Goal: Information Seeking & Learning: Learn about a topic

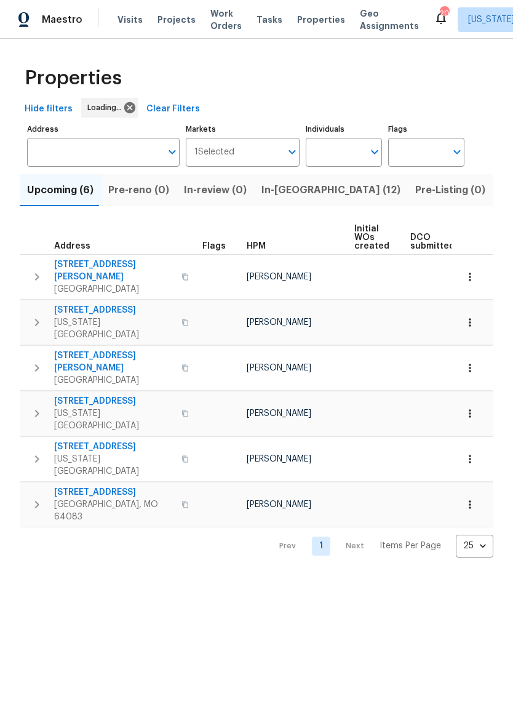
click at [123, 157] on input "Address" at bounding box center [94, 152] width 134 height 29
click at [54, 148] on input "Address" at bounding box center [94, 152] width 134 height 29
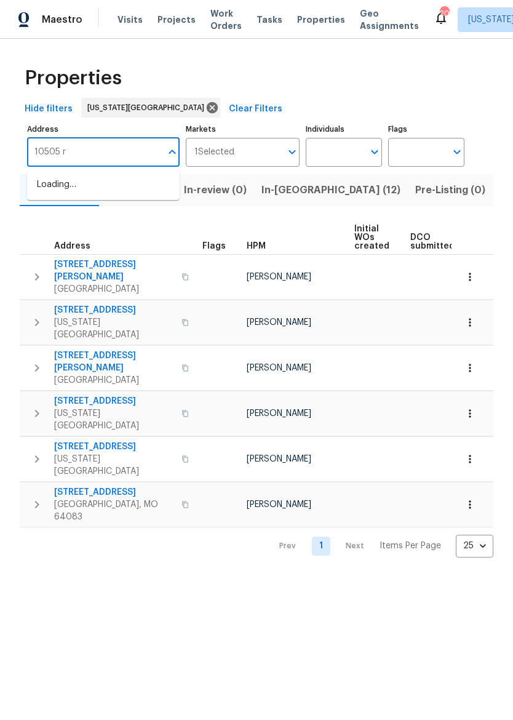
type input "10505 ri"
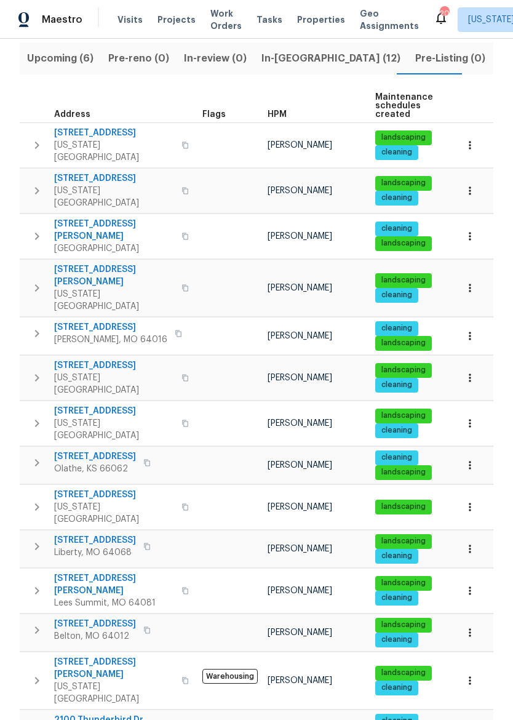
scroll to position [132, 0]
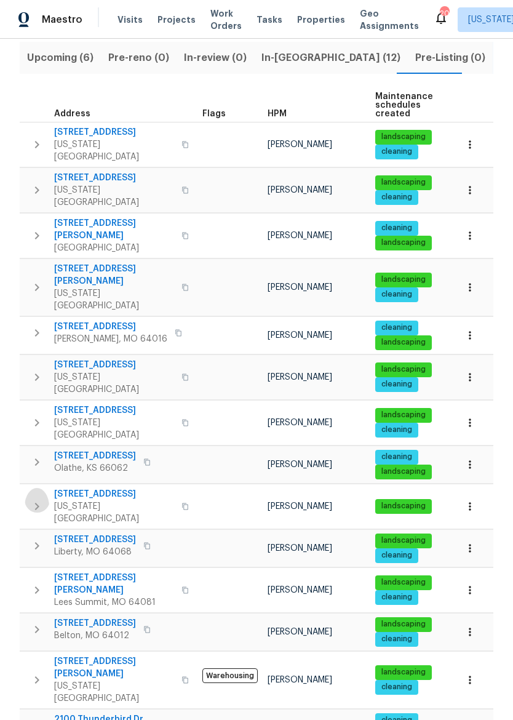
click at [36, 503] on icon "button" at bounding box center [37, 506] width 4 height 7
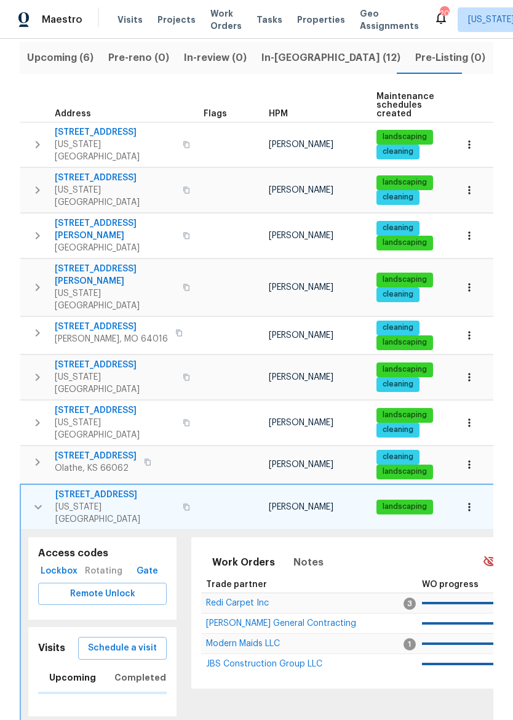
click at [183, 504] on icon "button" at bounding box center [186, 507] width 6 height 7
click at [52, 564] on span "Lockbox" at bounding box center [59, 571] width 32 height 15
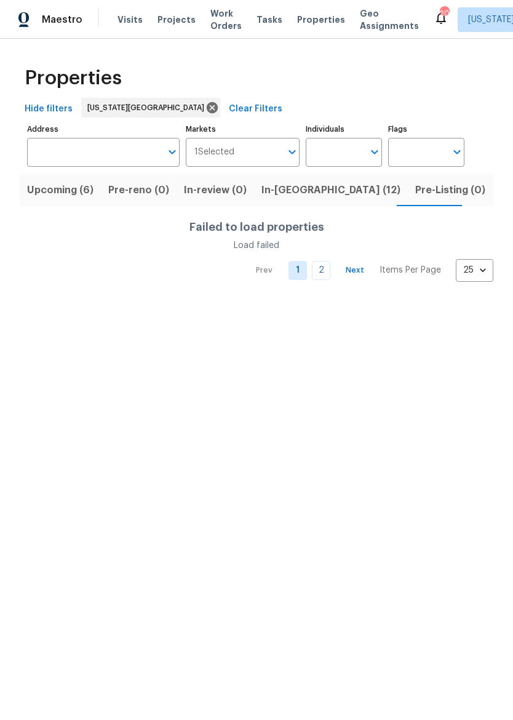
scroll to position [0, 0]
click at [416, 190] on span "Pre-Listing (0)" at bounding box center [451, 190] width 70 height 17
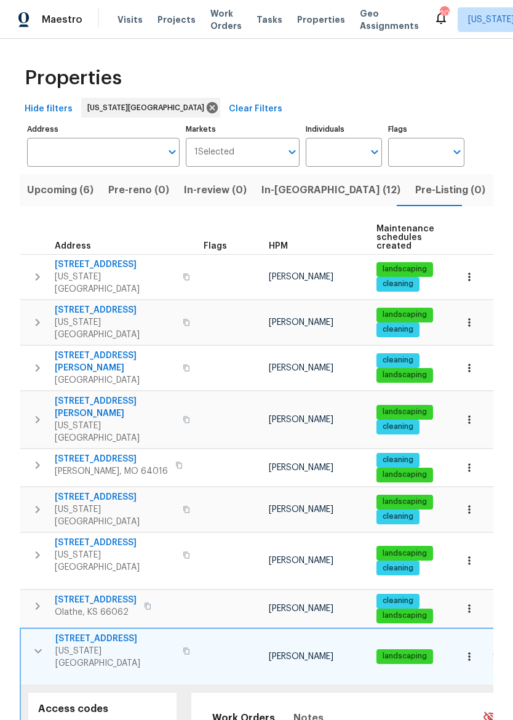
click at [55, 720] on span "Lockbox" at bounding box center [60, 727] width 34 height 15
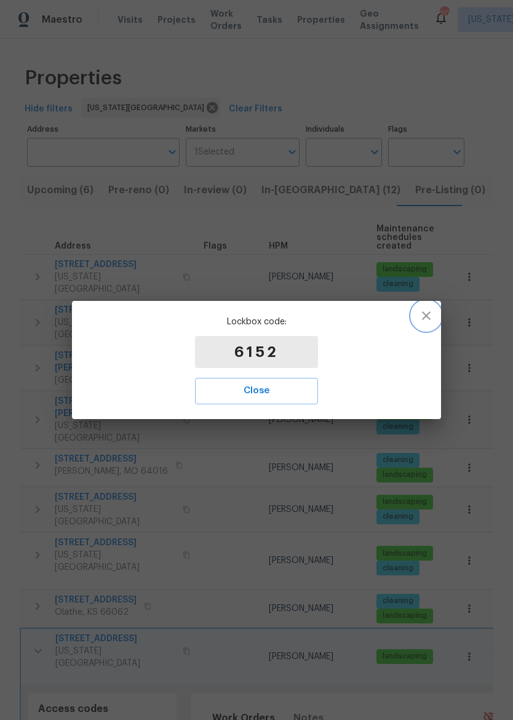
click at [428, 323] on icon "button" at bounding box center [426, 315] width 15 height 15
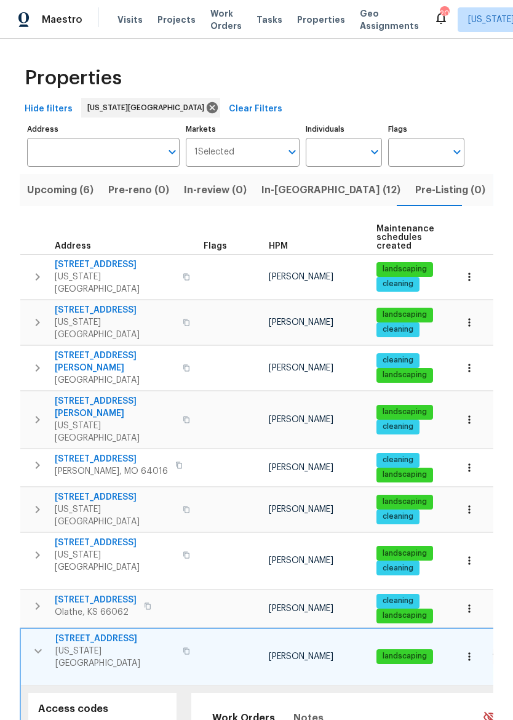
click at [38, 26] on div "Maestro" at bounding box center [41, 19] width 82 height 25
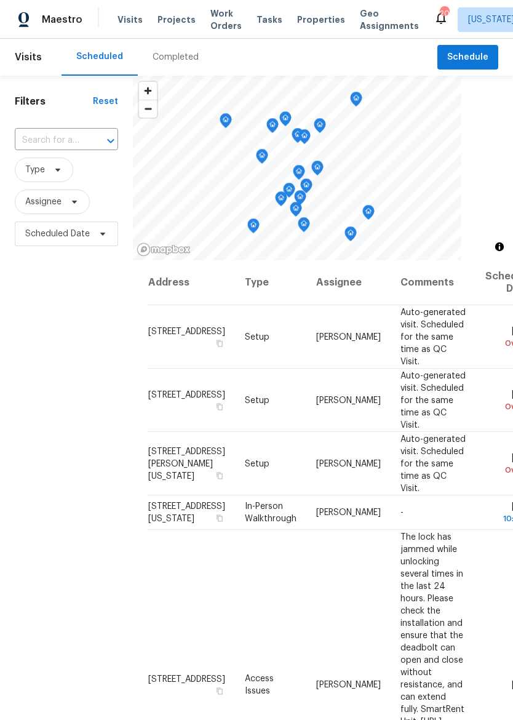
click at [307, 20] on span "Properties" at bounding box center [321, 20] width 48 height 12
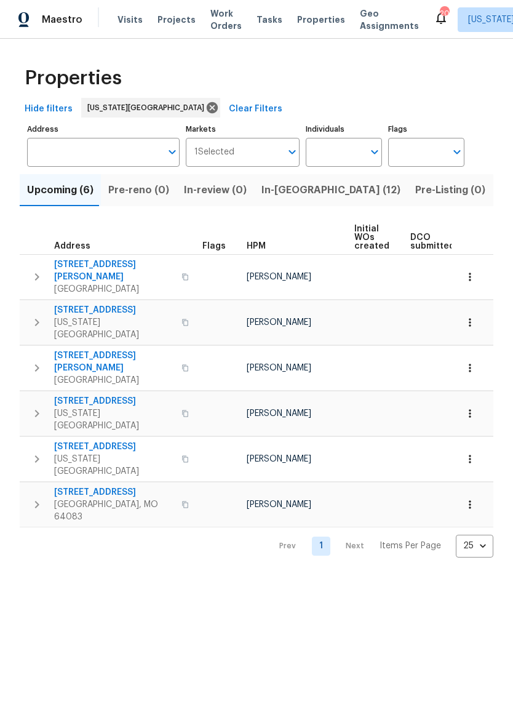
click at [290, 186] on span "In-[GEOGRAPHIC_DATA] (12)" at bounding box center [331, 190] width 139 height 17
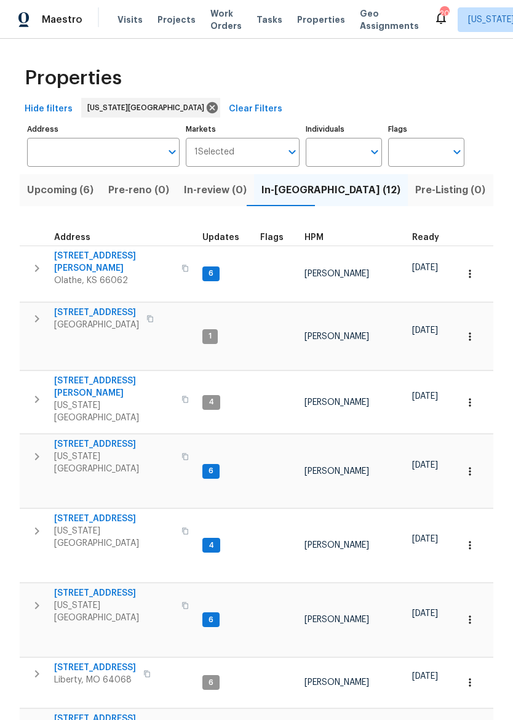
click at [84, 438] on span "623 N 62nd Pl" at bounding box center [114, 444] width 120 height 12
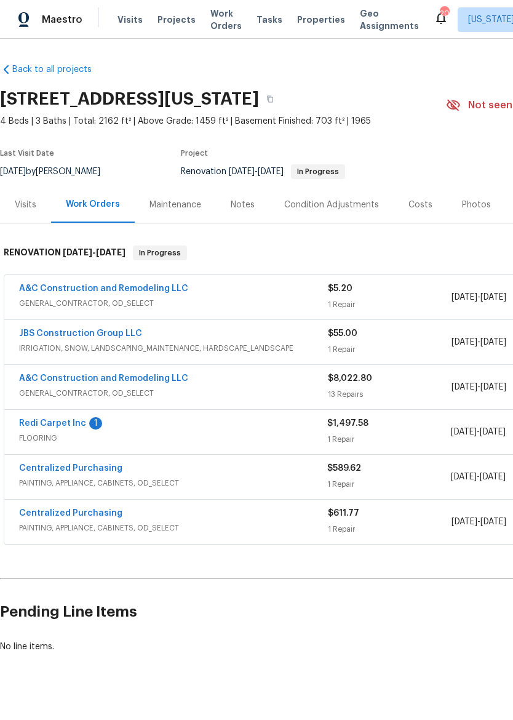
click at [55, 427] on link "Redi Carpet Inc" at bounding box center [52, 423] width 67 height 9
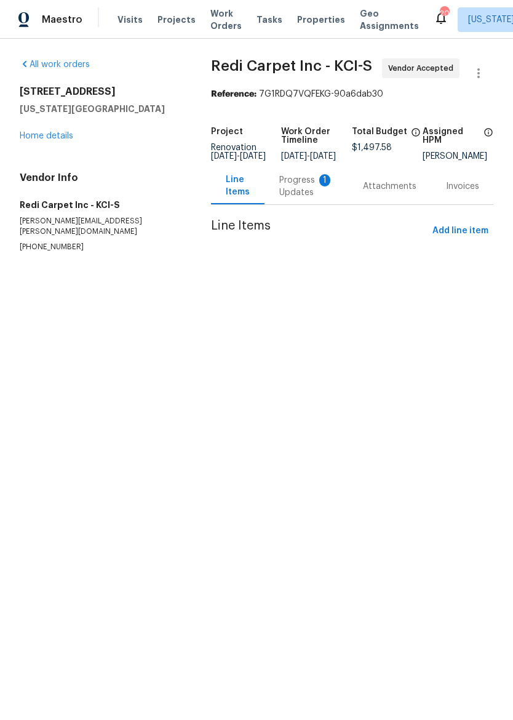
click at [299, 195] on div "Progress Updates 1" at bounding box center [306, 186] width 54 height 25
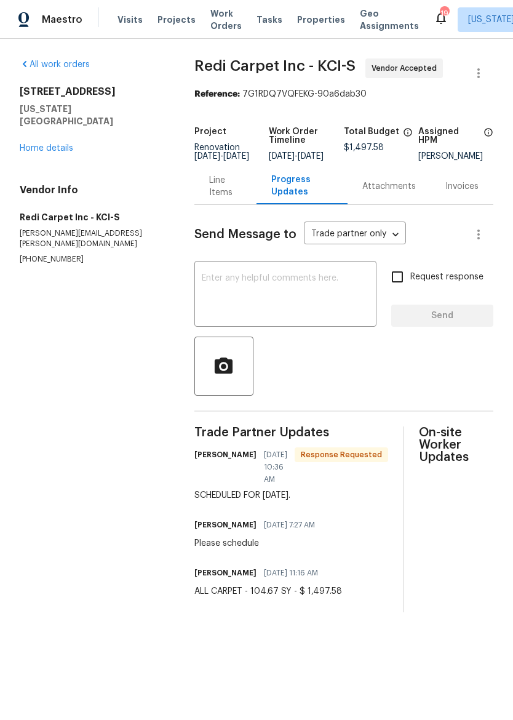
click at [32, 144] on link "Home details" at bounding box center [47, 148] width 54 height 9
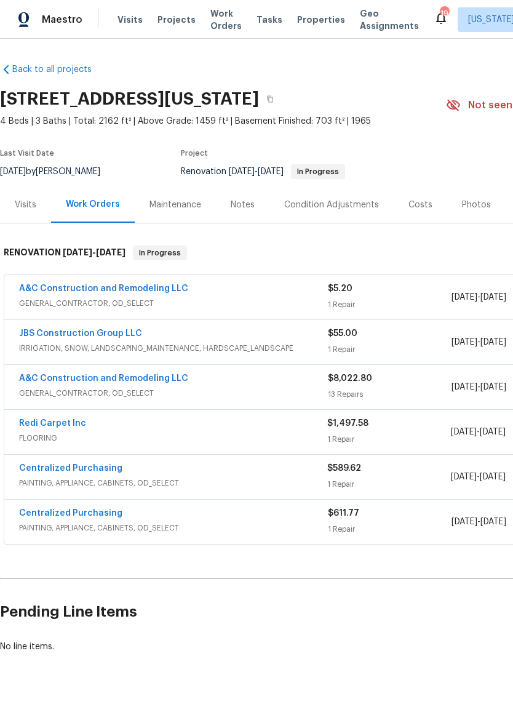
click at [14, 209] on div "Visits" at bounding box center [25, 205] width 51 height 36
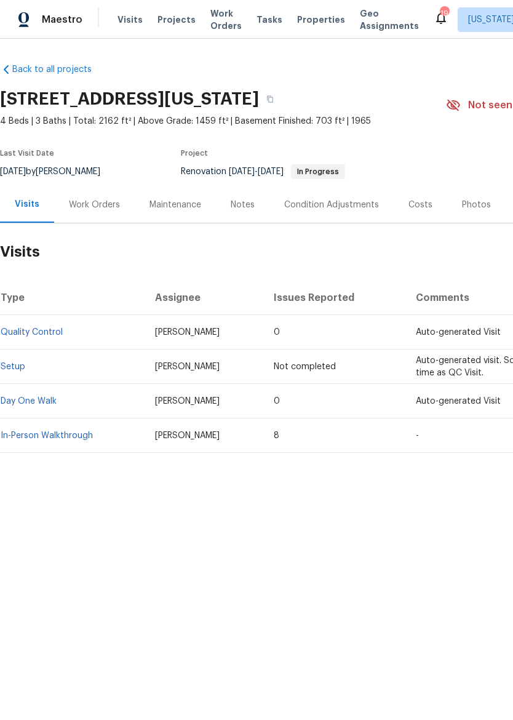
click at [59, 438] on link "In-Person Walkthrough" at bounding box center [47, 436] width 92 height 9
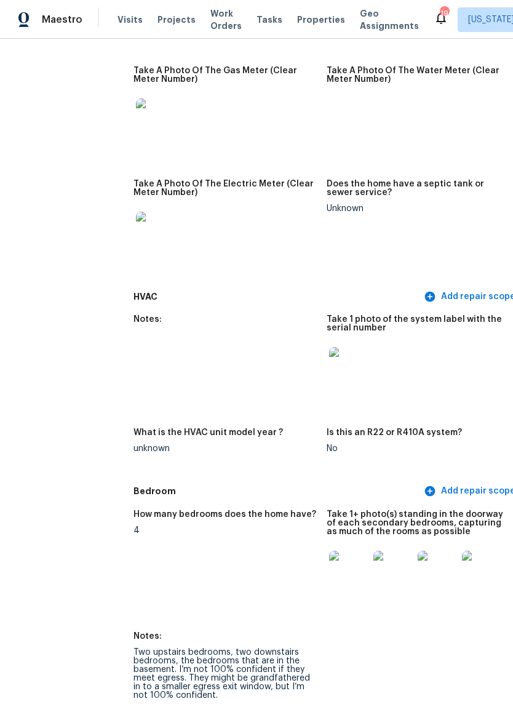
scroll to position [970, 22]
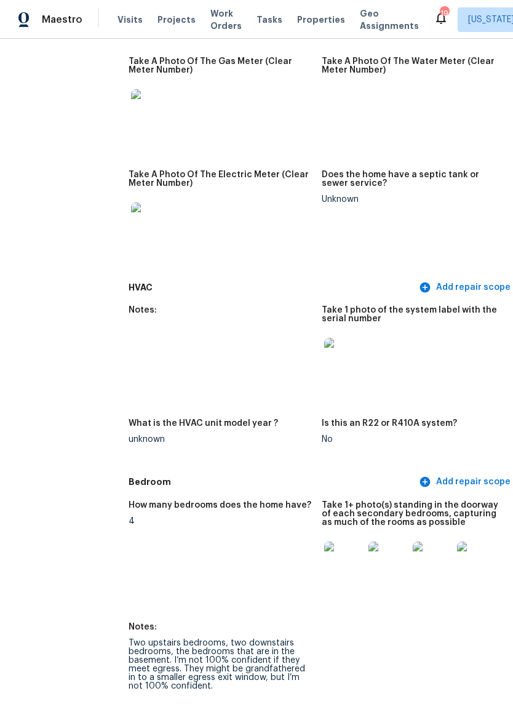
click at [324, 543] on img at bounding box center [343, 561] width 39 height 39
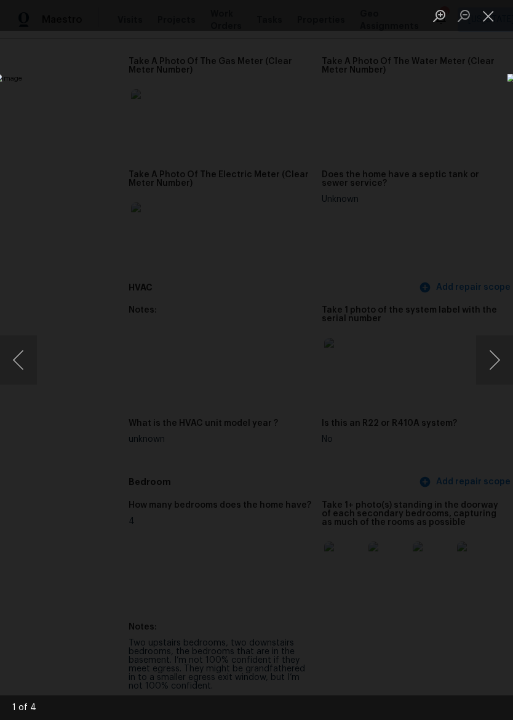
click at [494, 15] on button "Close lightbox" at bounding box center [488, 16] width 25 height 22
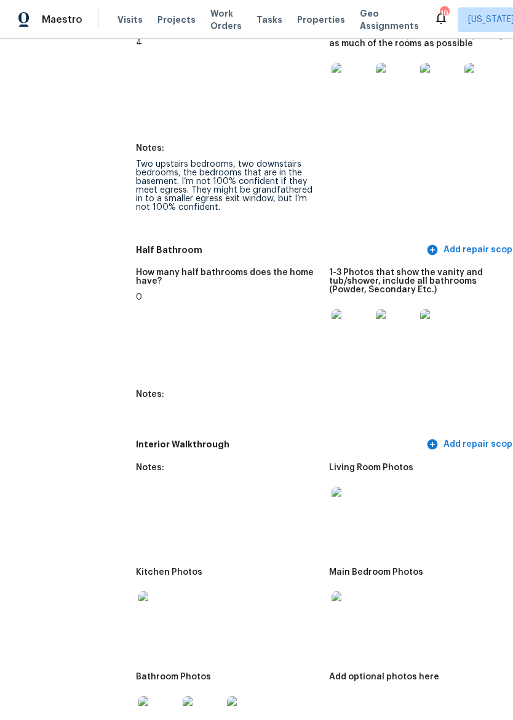
scroll to position [1448, 15]
click at [331, 323] on img at bounding box center [350, 329] width 39 height 39
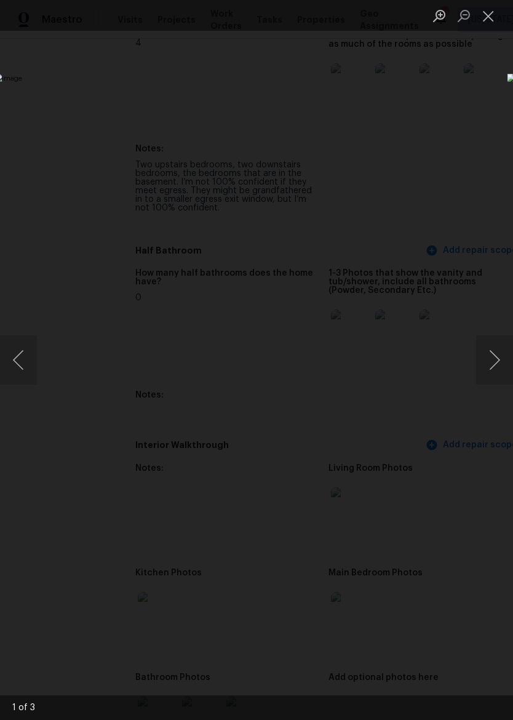
click at [497, 368] on button "Next image" at bounding box center [494, 359] width 37 height 49
click at [495, 358] on button "Next image" at bounding box center [494, 359] width 37 height 49
click at [494, 12] on button "Close lightbox" at bounding box center [488, 16] width 25 height 22
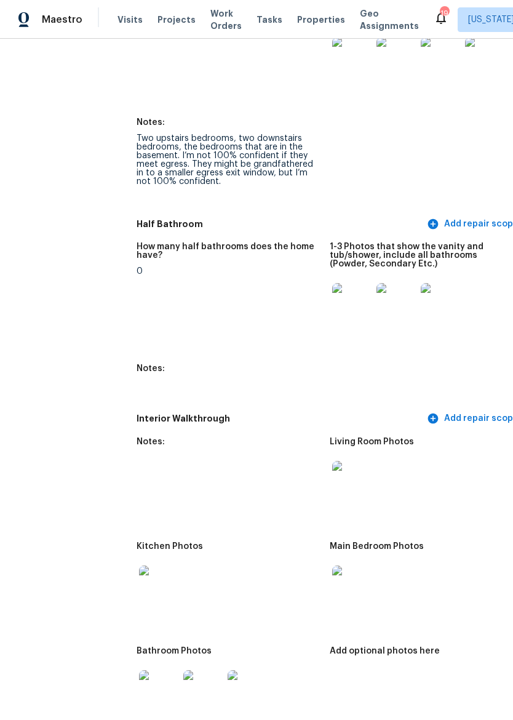
scroll to position [1475, 14]
click at [332, 473] on img at bounding box center [351, 480] width 39 height 39
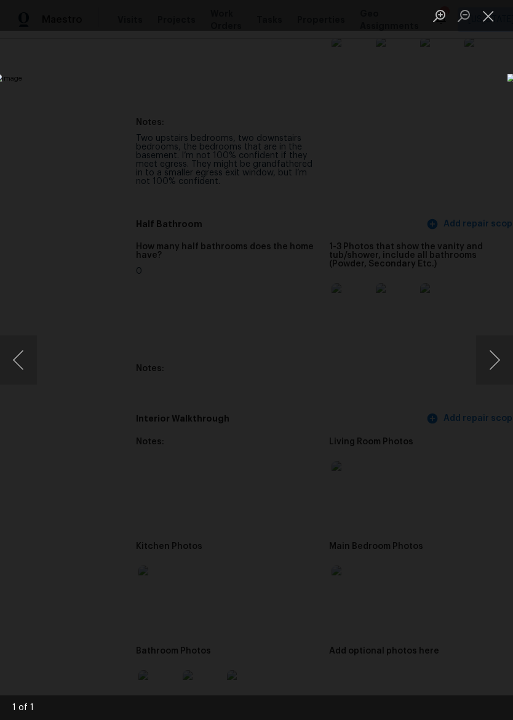
click at [492, 17] on button "Close lightbox" at bounding box center [488, 16] width 25 height 22
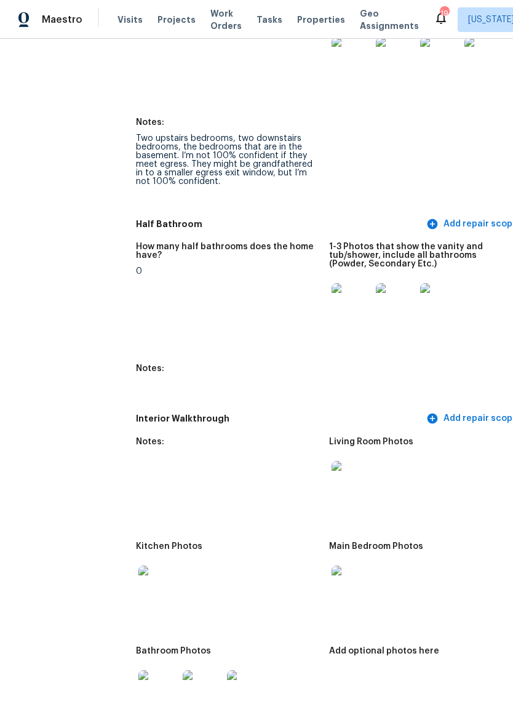
click at [332, 573] on img at bounding box center [351, 585] width 39 height 39
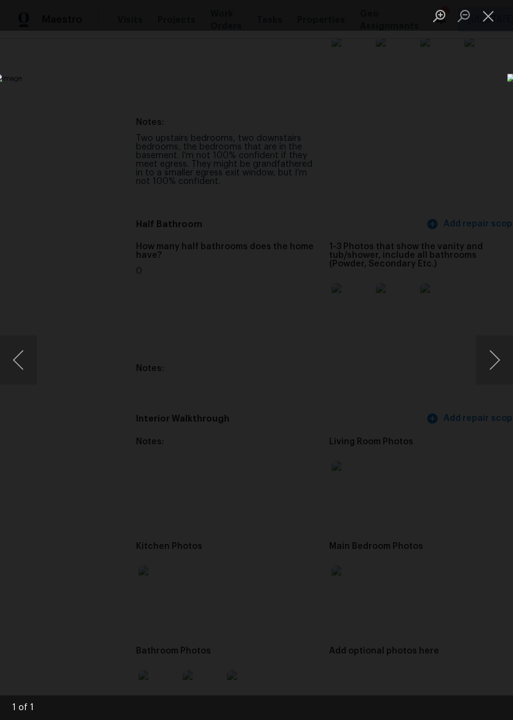
click at [484, 22] on button "Close lightbox" at bounding box center [488, 16] width 25 height 22
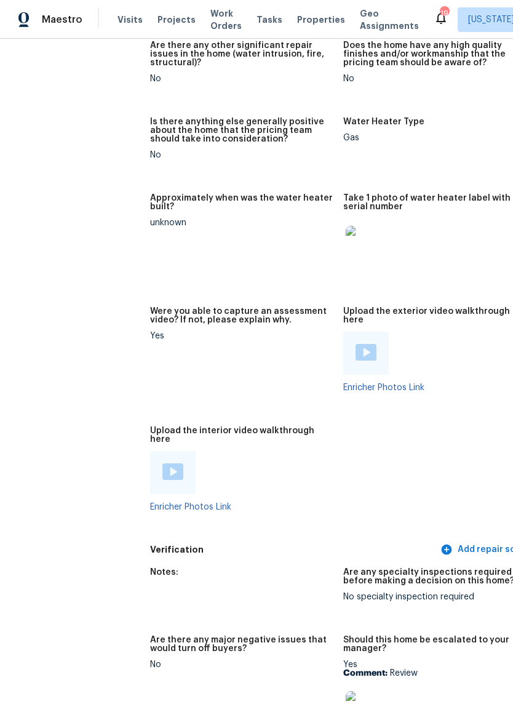
scroll to position [2729, 0]
click at [163, 464] on img at bounding box center [173, 472] width 21 height 17
click at [28, 17] on img at bounding box center [23, 19] width 11 height 15
